Goal: Task Accomplishment & Management: Use online tool/utility

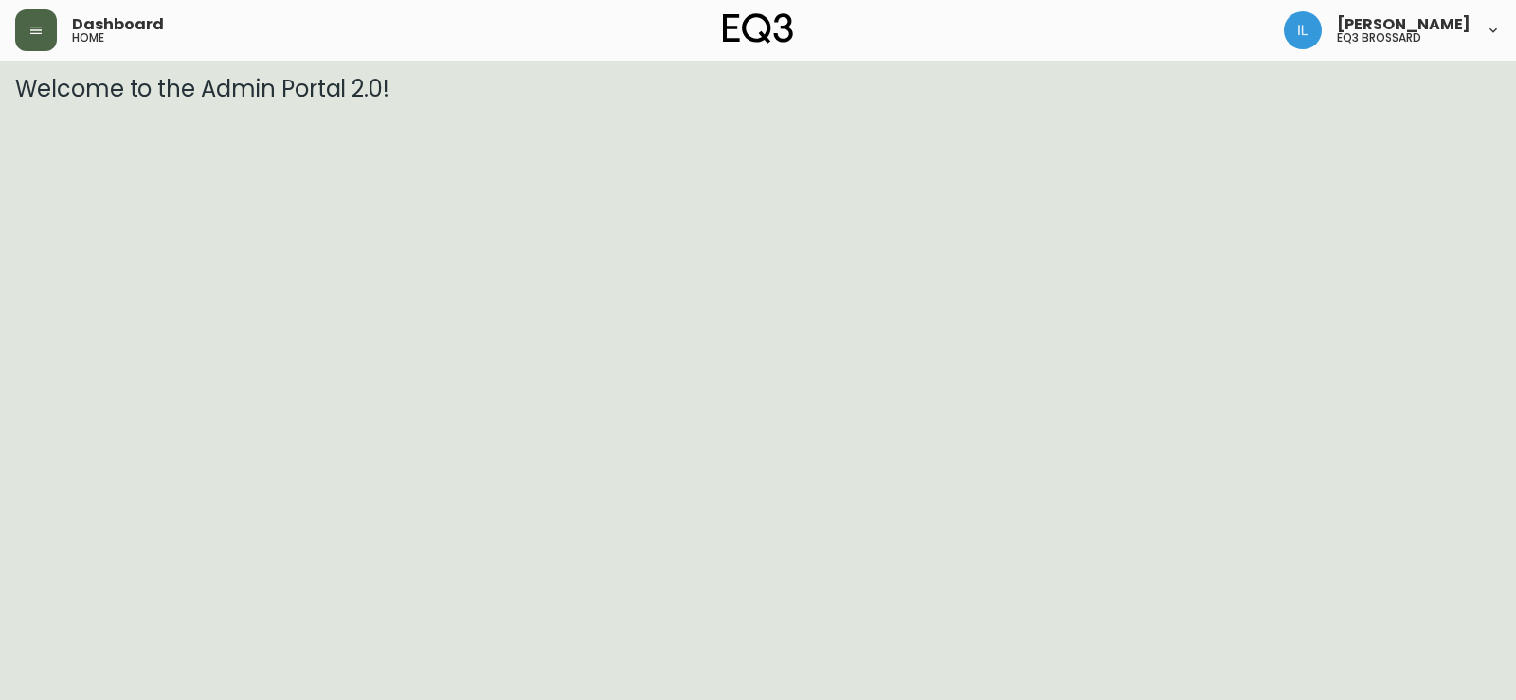
click at [34, 39] on button "button" at bounding box center [36, 30] width 42 height 42
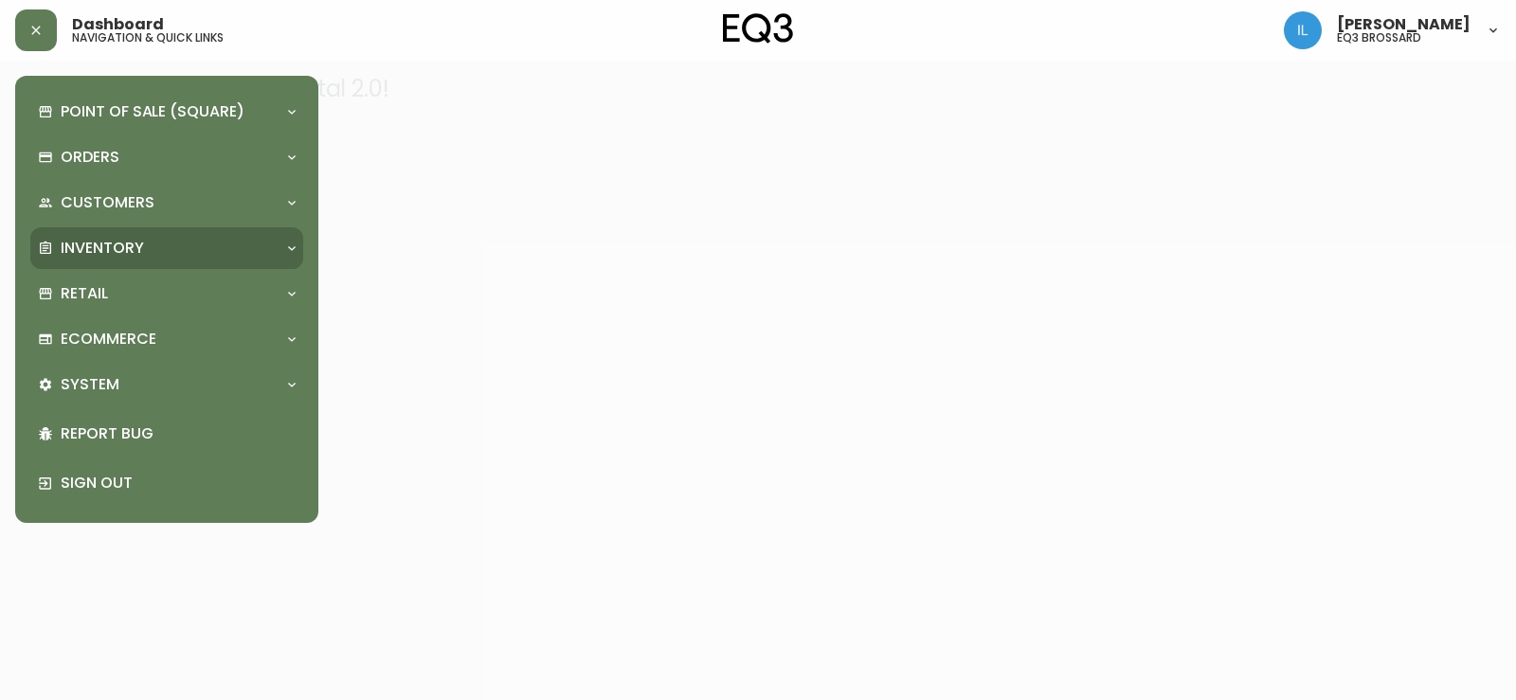
click at [96, 249] on p "Inventory" at bounding box center [102, 248] width 83 height 21
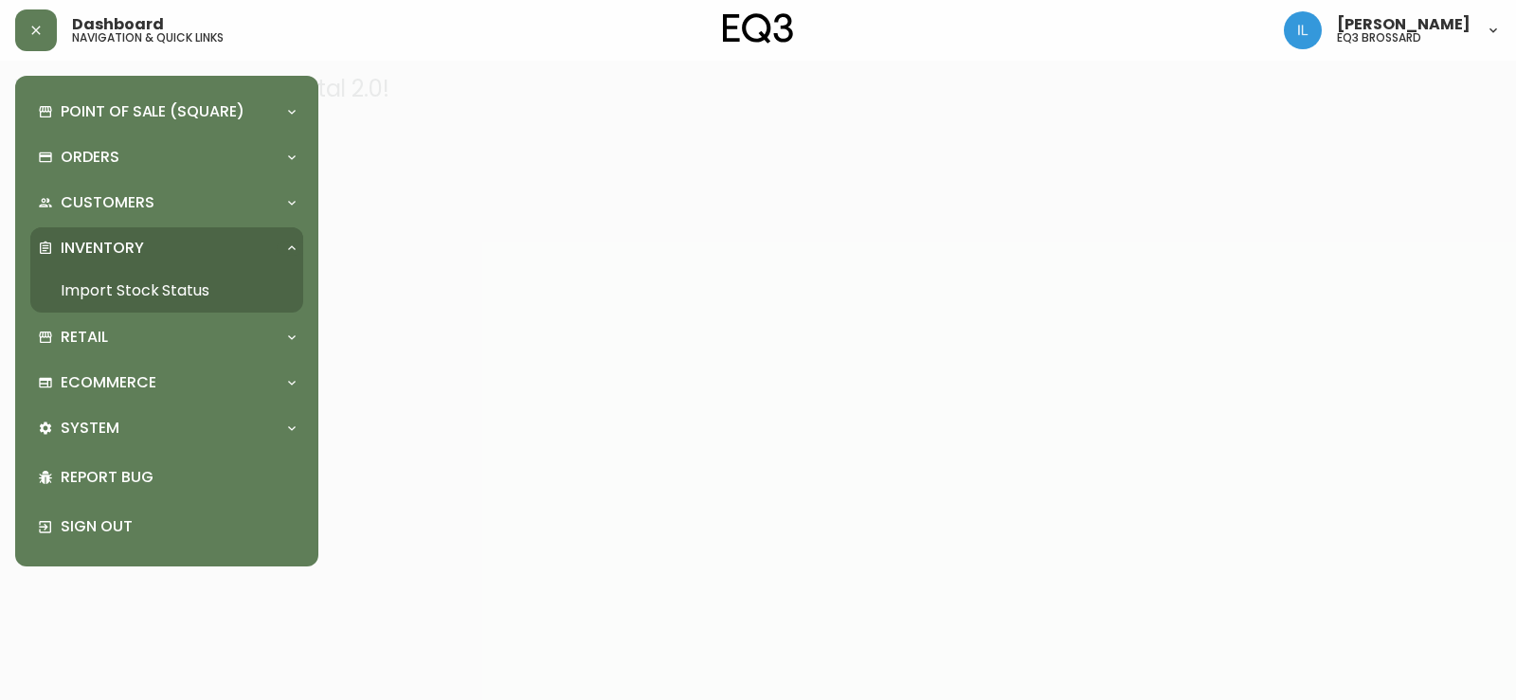
click at [160, 289] on link "Import Stock Status" at bounding box center [166, 291] width 273 height 44
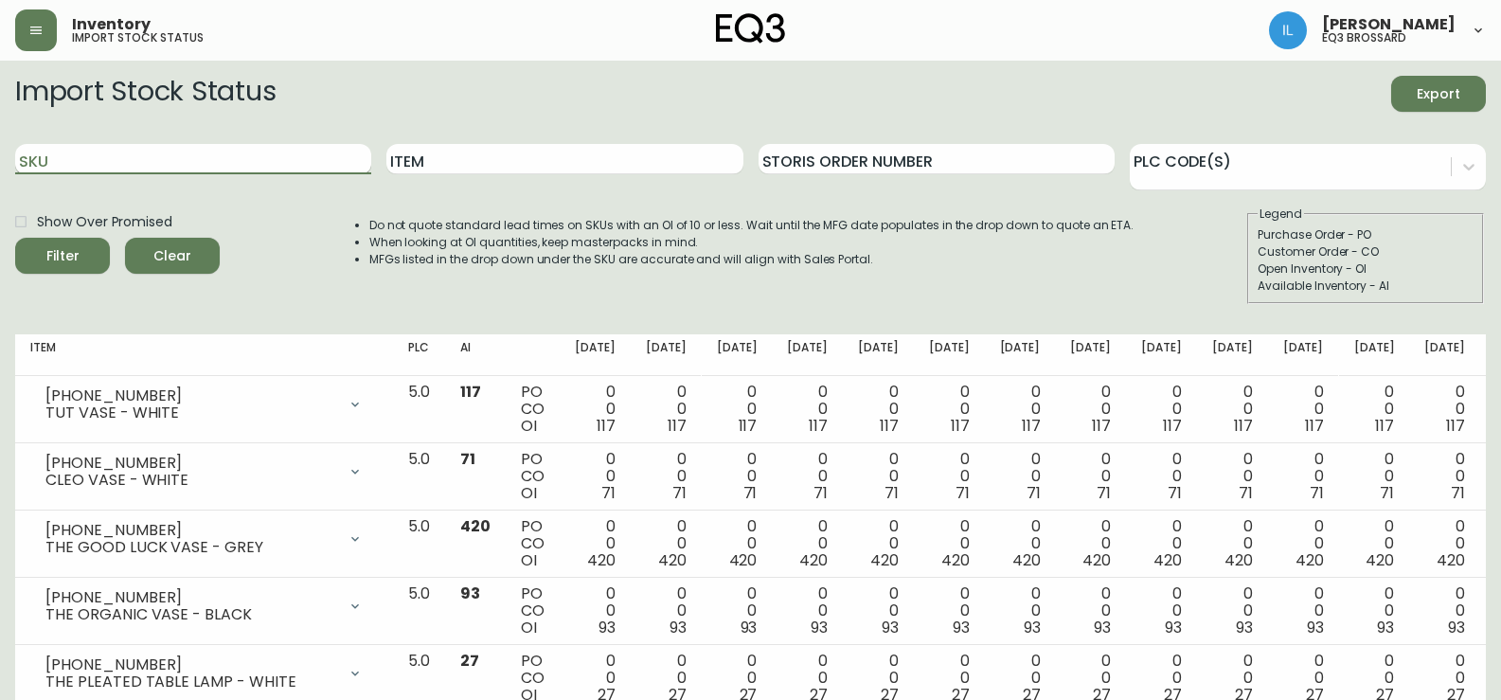
click at [198, 166] on input "SKU" at bounding box center [193, 159] width 356 height 30
paste input "[PHONE_NUMBER]"
type input "[PHONE_NUMBER]"
click at [184, 246] on span "Clear" at bounding box center [172, 256] width 64 height 24
click at [87, 165] on input "SKU" at bounding box center [193, 159] width 356 height 30
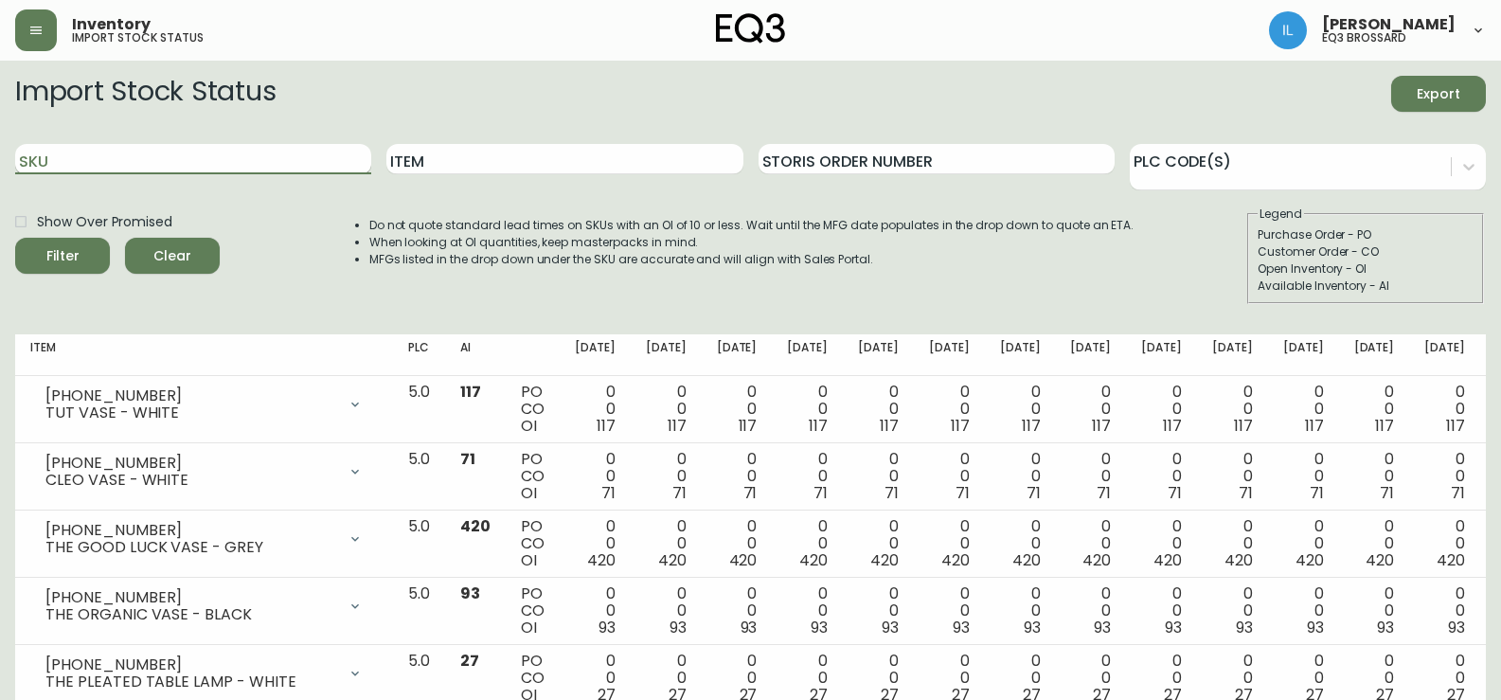
paste input "[PHONE_NUMBER]"
click at [15, 238] on button "Filter" at bounding box center [62, 256] width 95 height 36
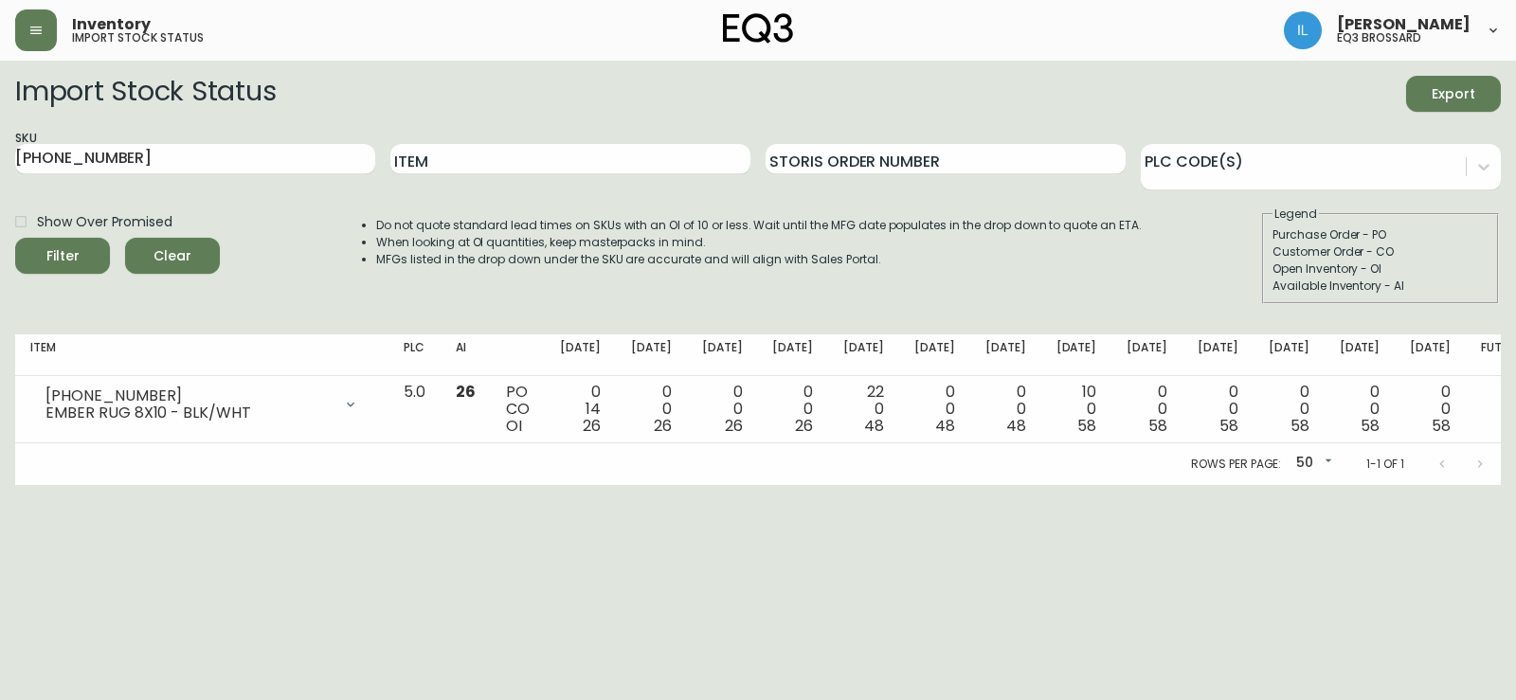
click at [21, 311] on div "Import Stock Status Export SKU [PHONE_NUMBER] Item Storis Order Number PLC Code…" at bounding box center [757, 197] width 1485 height 243
drag, startPoint x: 175, startPoint y: 162, endPoint x: 0, endPoint y: 180, distance: 176.2
click at [0, 180] on main "Import Stock Status Export SKU [PHONE_NUMBER] Item Storis Order Number PLC Code…" at bounding box center [758, 273] width 1516 height 424
paste input "295-0"
type input "[PHONE_NUMBER]"
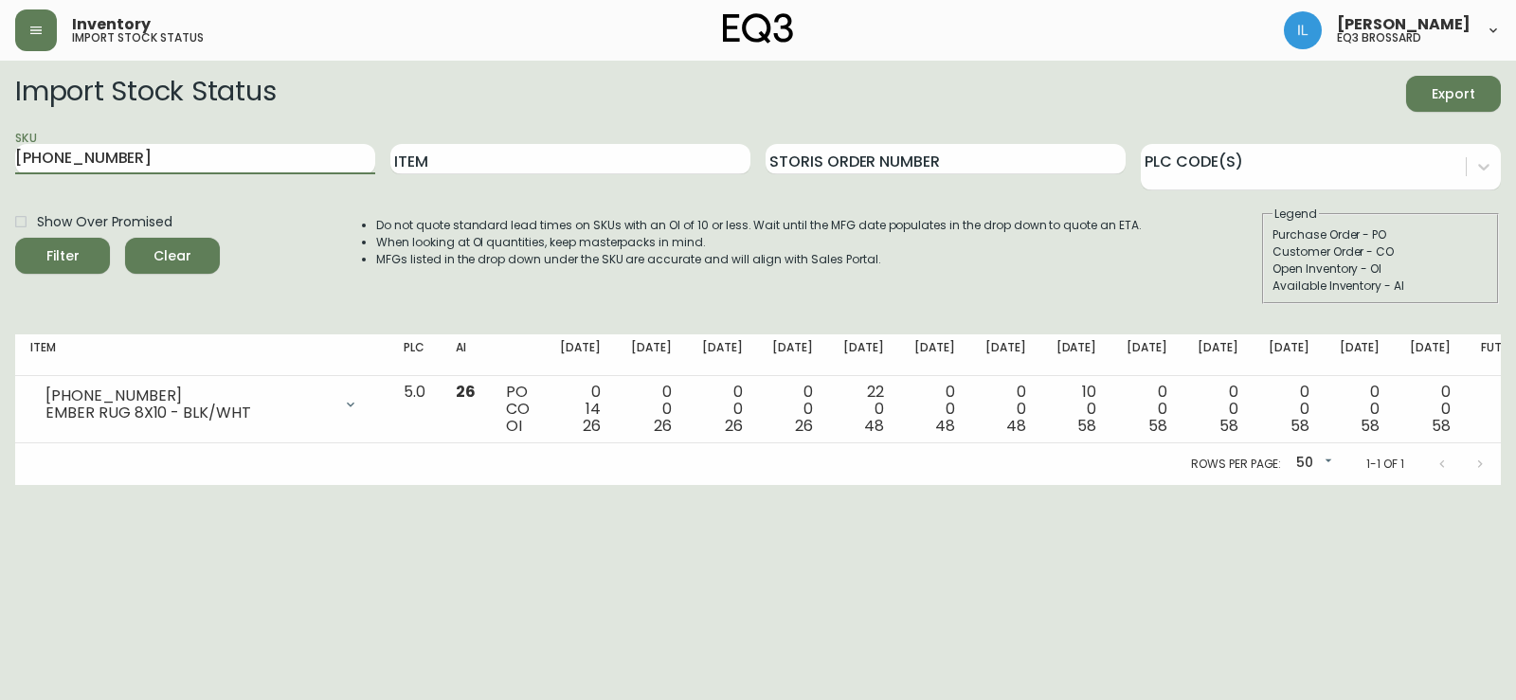
click at [15, 238] on button "Filter" at bounding box center [62, 256] width 95 height 36
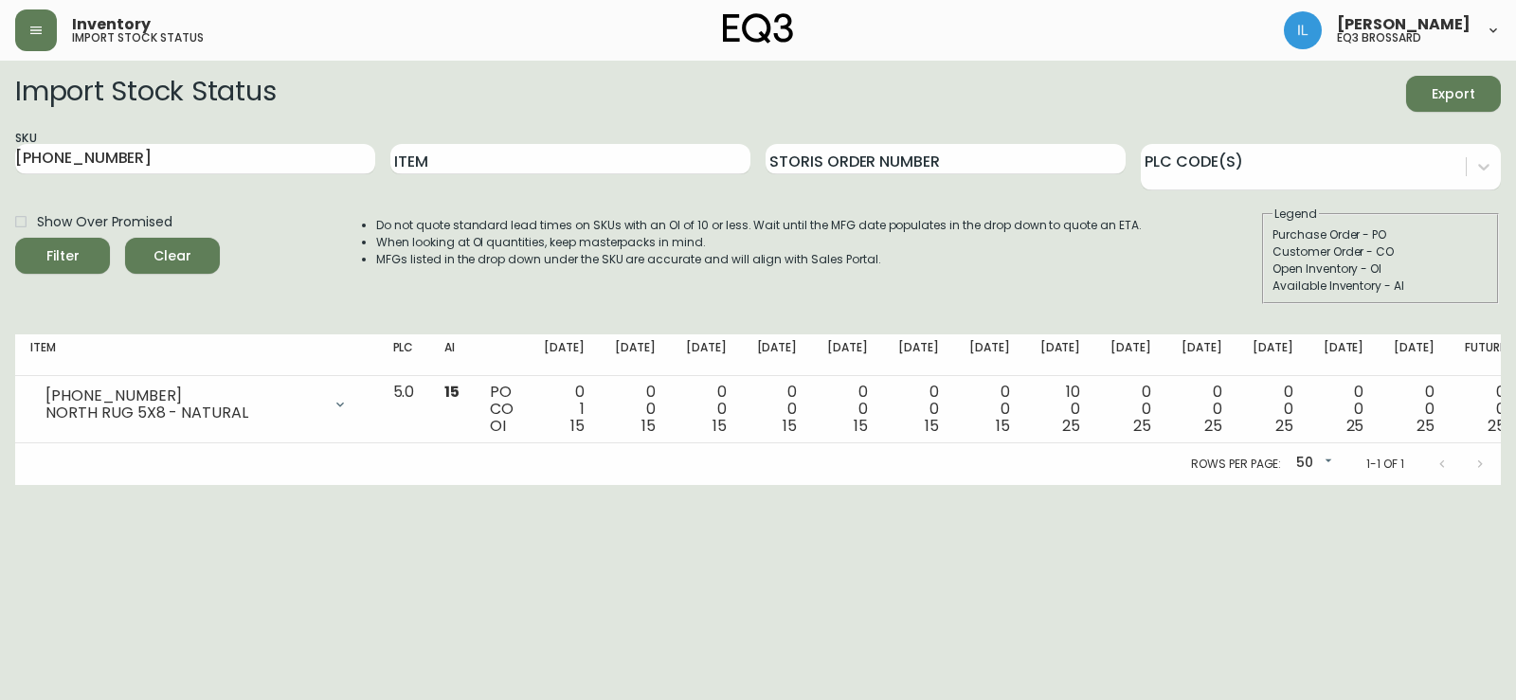
click at [70, 125] on form "Import Stock Status Export SKU [PHONE_NUMBER] Item Storis Order Number PLC Code…" at bounding box center [757, 190] width 1485 height 228
